Goal: Task Accomplishment & Management: Complete application form

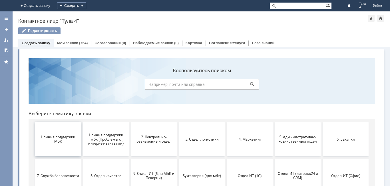
click at [58, 148] on button "1 линия поддержки МБК" at bounding box center [58, 139] width 46 height 34
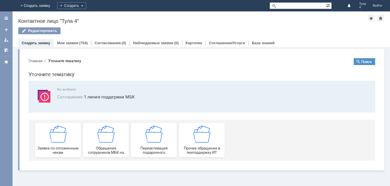
click at [58, 148] on span "Заявка по отложенным чекам" at bounding box center [58, 150] width 42 height 9
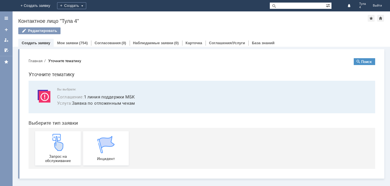
click at [58, 148] on img at bounding box center [57, 142] width 17 height 17
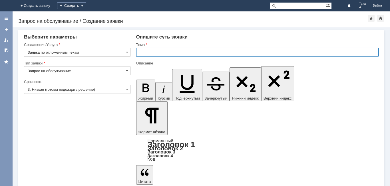
click at [148, 56] on input "text" at bounding box center [257, 52] width 242 height 9
type input "Тула 4 отложенные чеки"
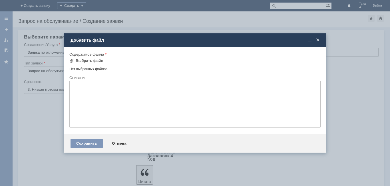
click at [82, 56] on div "Содержимое файла" at bounding box center [194, 55] width 250 height 4
click at [82, 57] on div "Выбрать файл" at bounding box center [86, 60] width 34 height 7
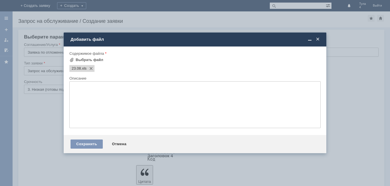
click at [83, 149] on div "Сохранить Отмена" at bounding box center [195, 144] width 263 height 18
click at [83, 142] on div "Сохранить" at bounding box center [87, 144] width 32 height 9
